Goal: Find specific page/section: Find specific page/section

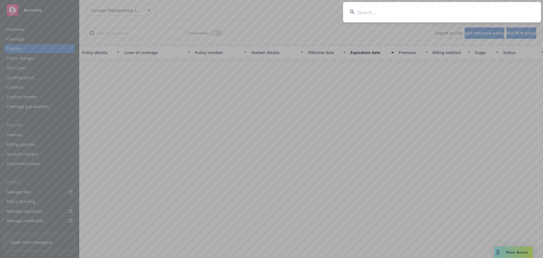
scroll to position [283, 0]
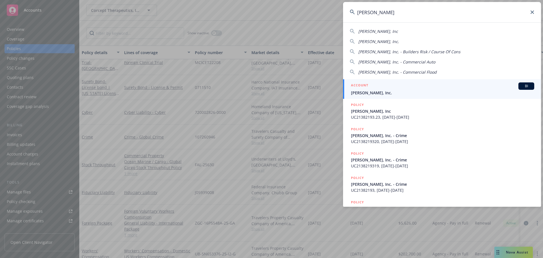
type input "[PERSON_NAME]"
click at [404, 88] on div "ACCOUNT BI" at bounding box center [442, 85] width 183 height 7
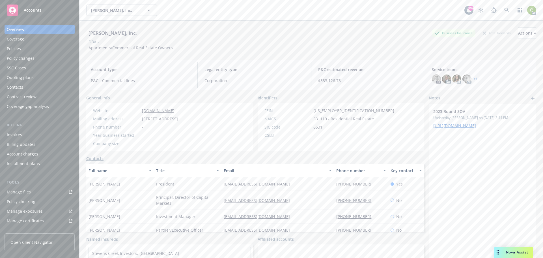
click at [36, 46] on div "Policies" at bounding box center [40, 48] width 66 height 9
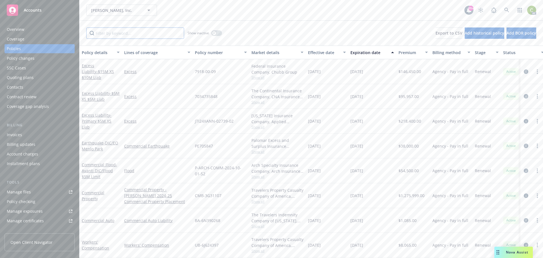
click at [132, 33] on input "Filter by keyword..." at bounding box center [135, 32] width 98 height 11
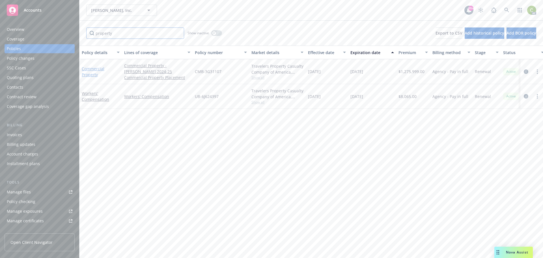
type input "property"
click at [98, 67] on link "Commercial Property" at bounding box center [93, 71] width 23 height 11
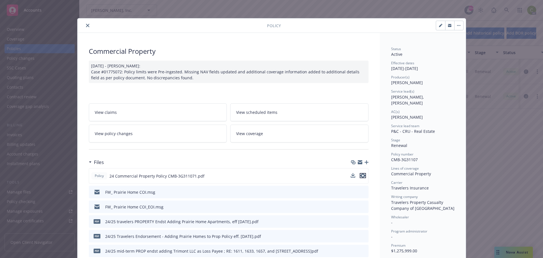
click at [361, 176] on icon "preview file" at bounding box center [362, 175] width 5 height 4
